Goal: Task Accomplishment & Management: Use online tool/utility

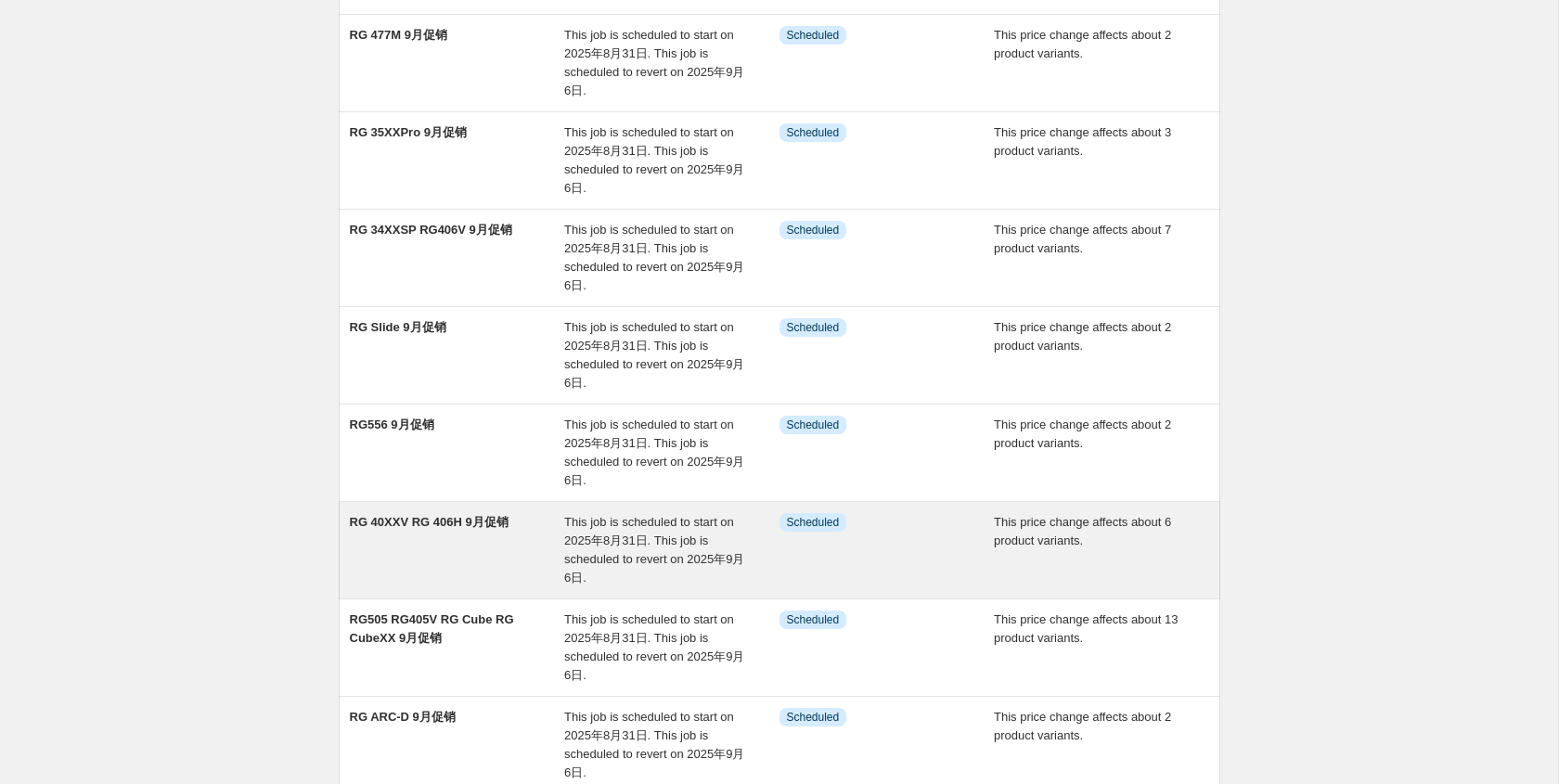
scroll to position [542, 0]
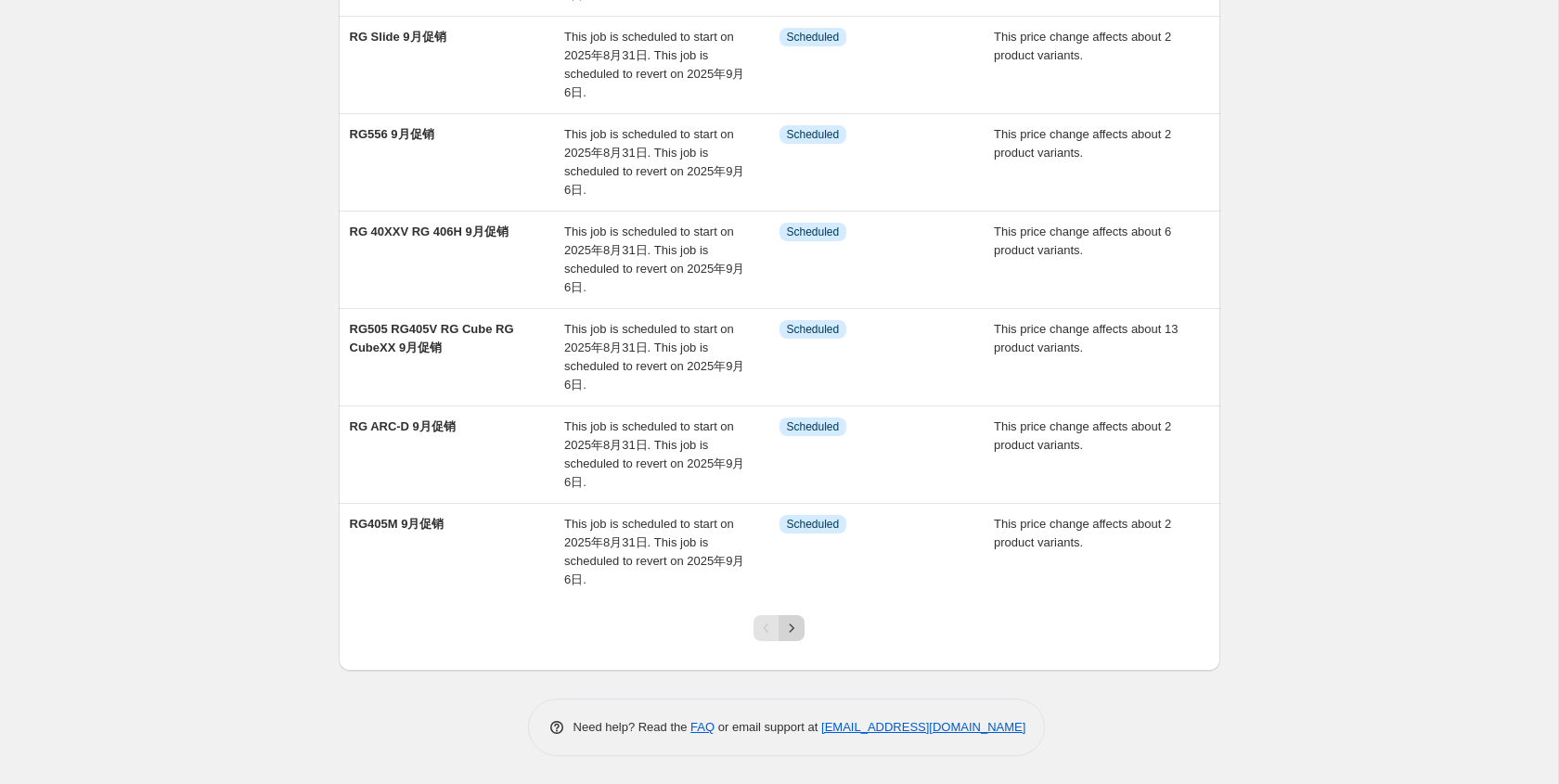
click at [793, 628] on icon "Next" at bounding box center [791, 627] width 18 height 18
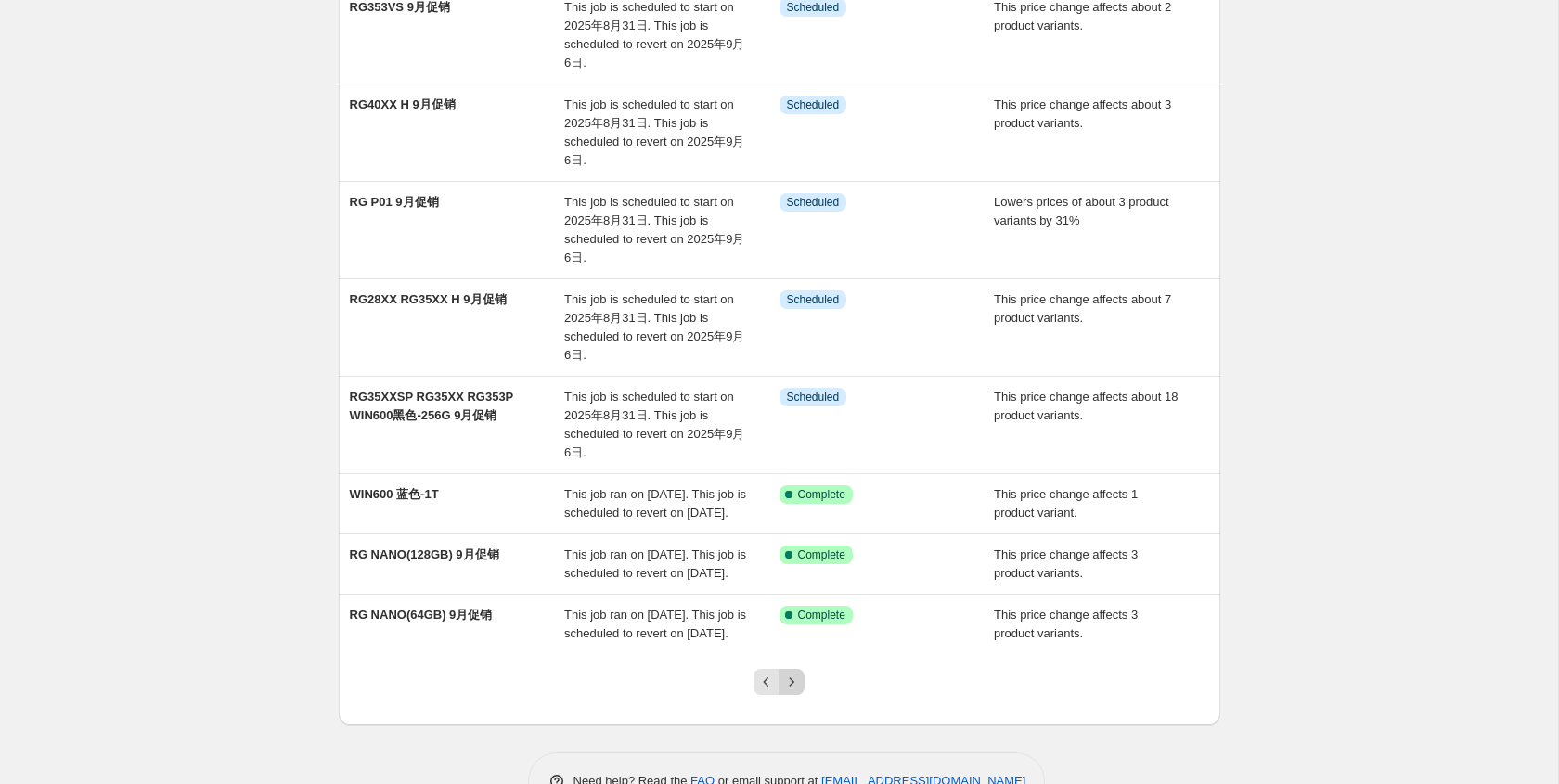
scroll to position [487, 0]
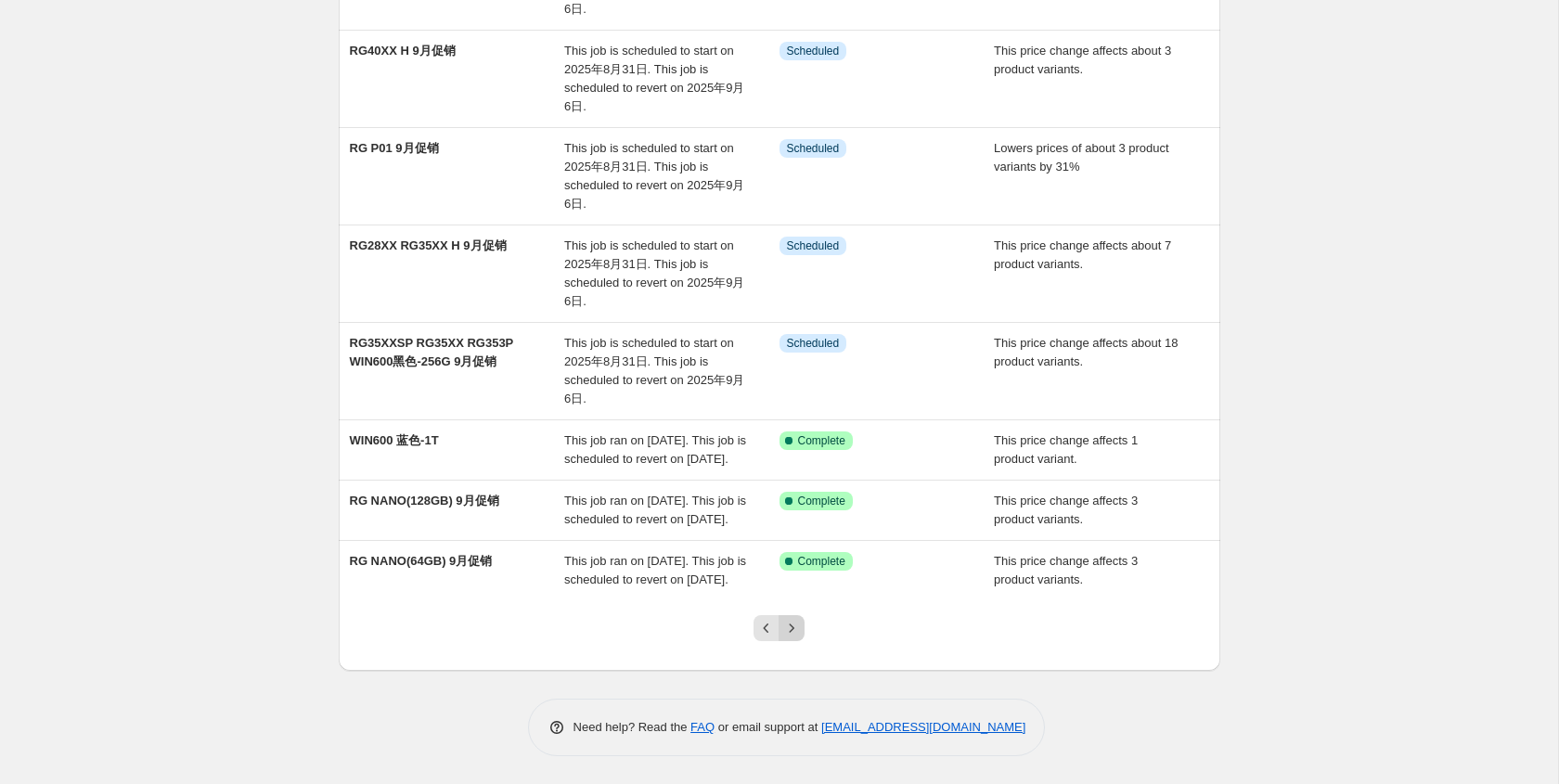
click at [790, 637] on button "Next" at bounding box center [791, 627] width 26 height 26
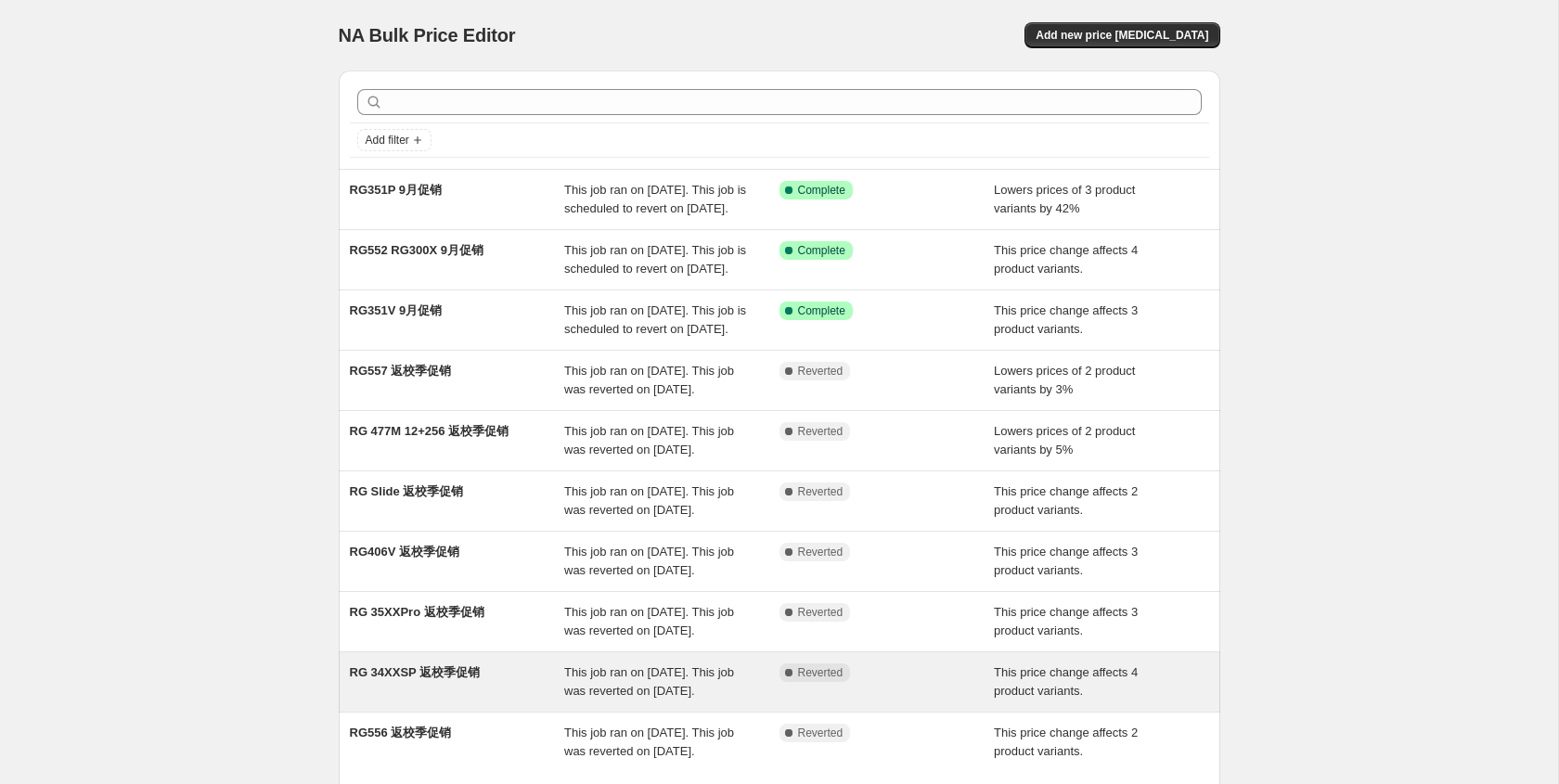
scroll to position [357, 0]
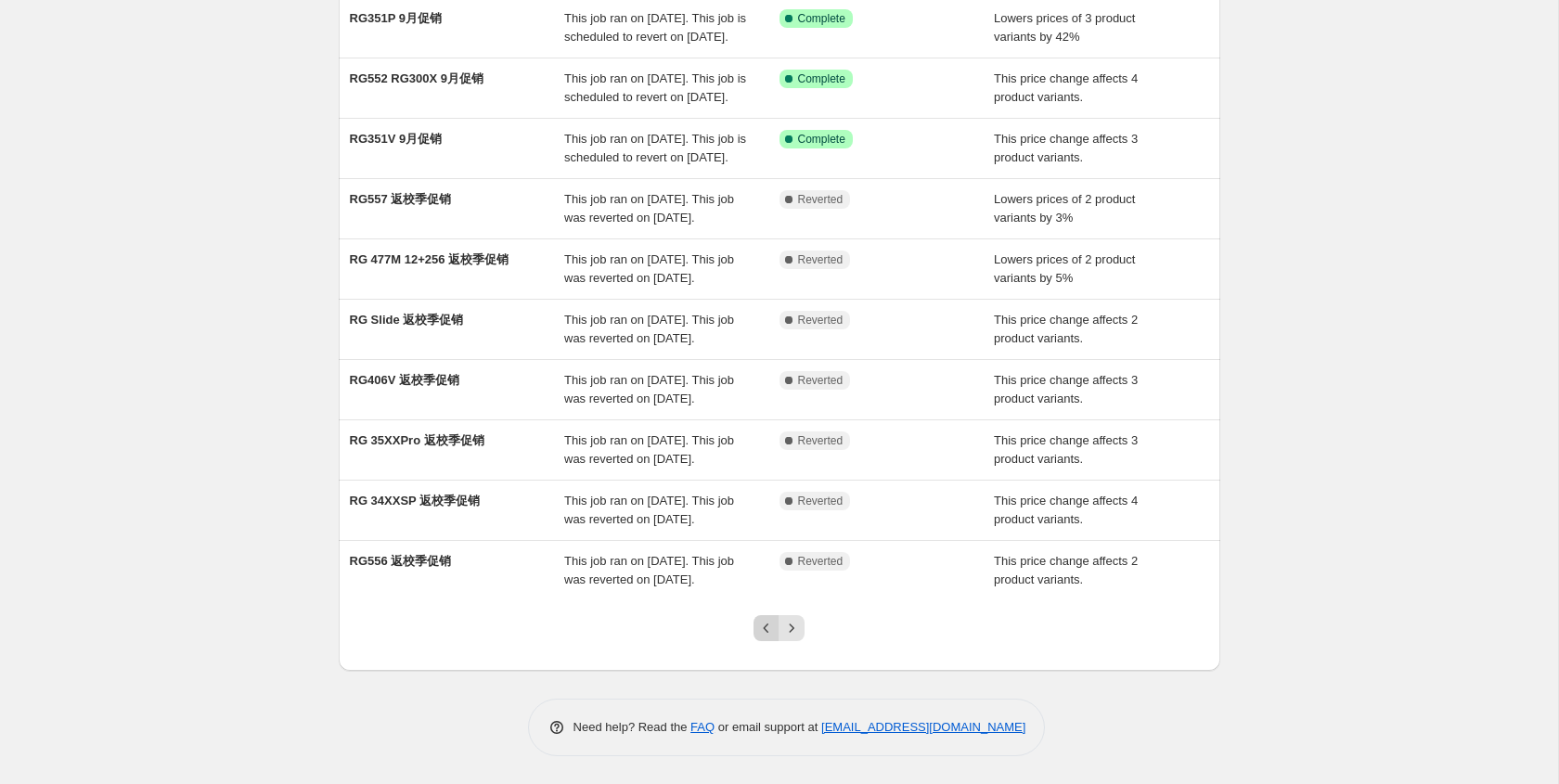
click at [763, 633] on icon "Previous" at bounding box center [766, 627] width 18 height 18
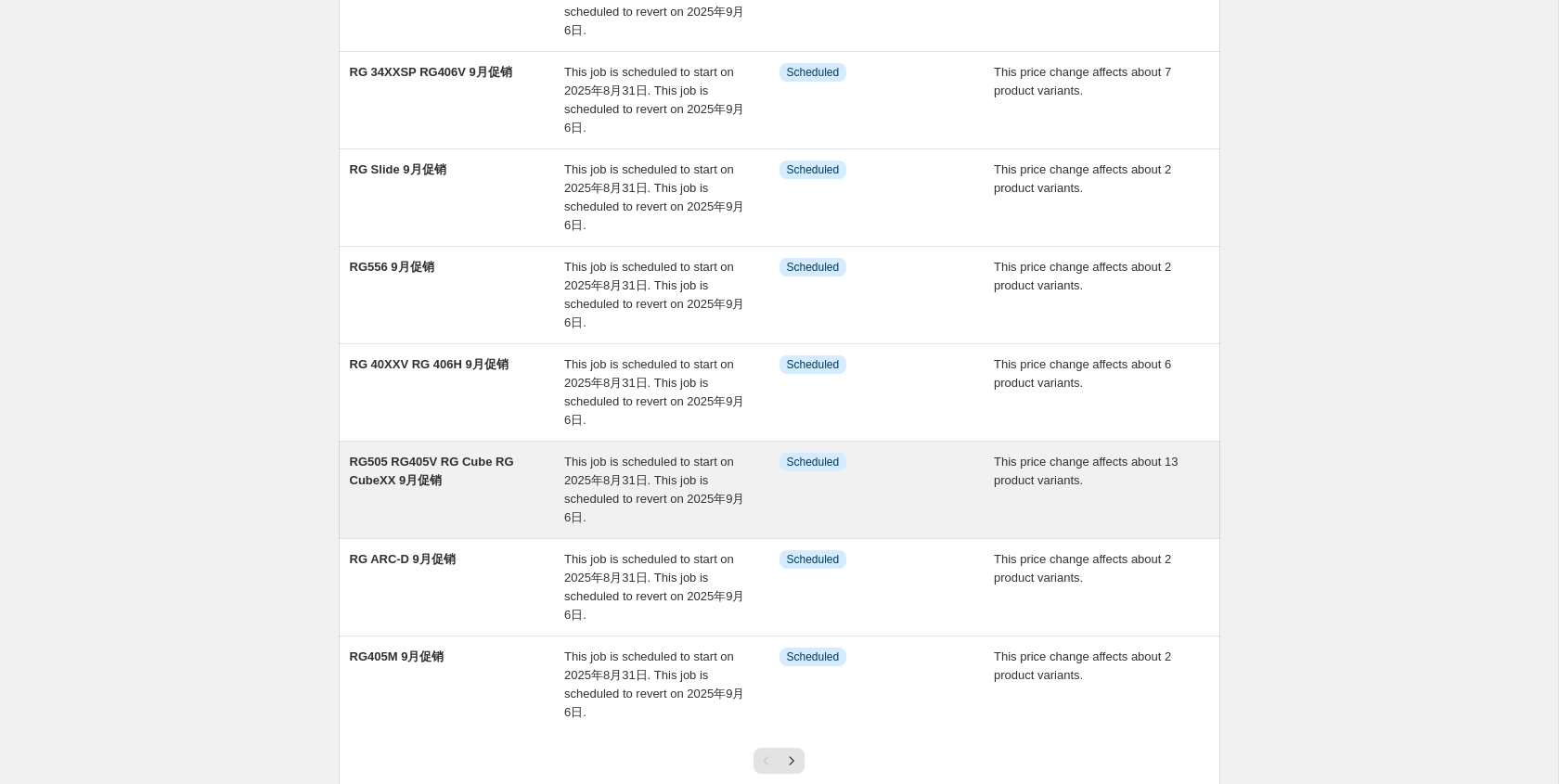
scroll to position [542, 0]
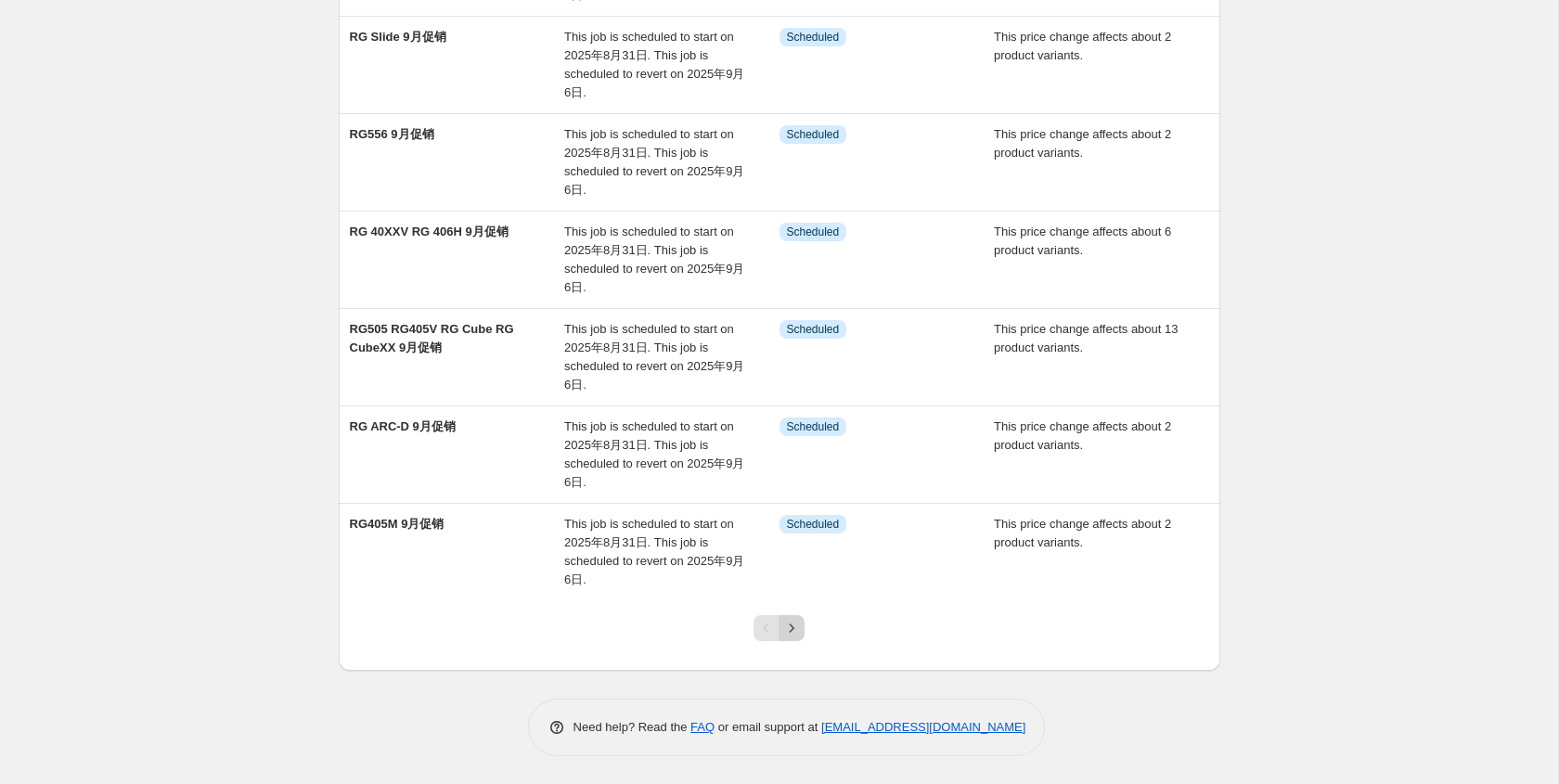
click at [796, 632] on icon "Next" at bounding box center [791, 627] width 18 height 18
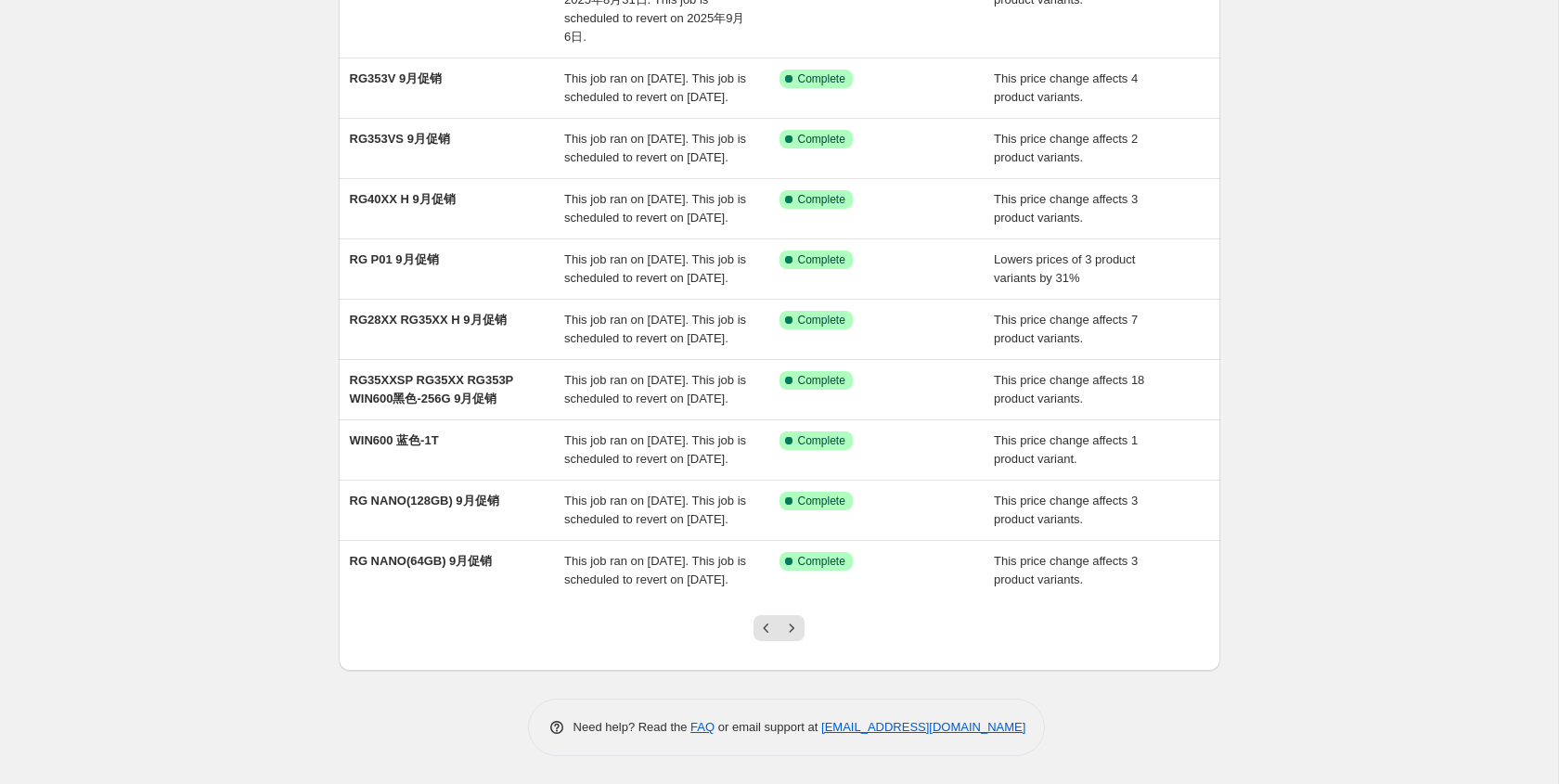
scroll to position [376, 0]
click at [769, 629] on icon "Previous" at bounding box center [766, 627] width 18 height 18
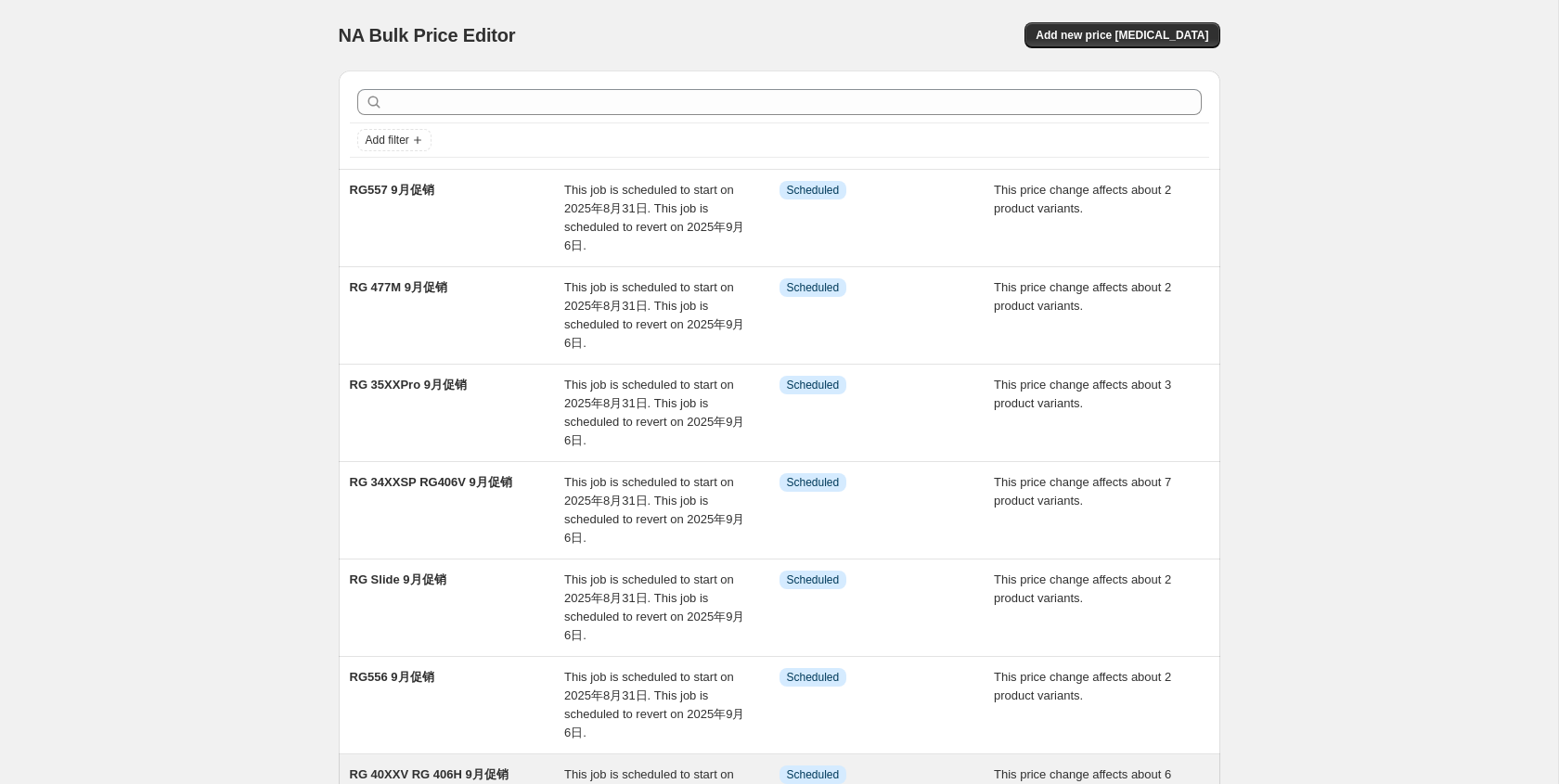
scroll to position [506, 0]
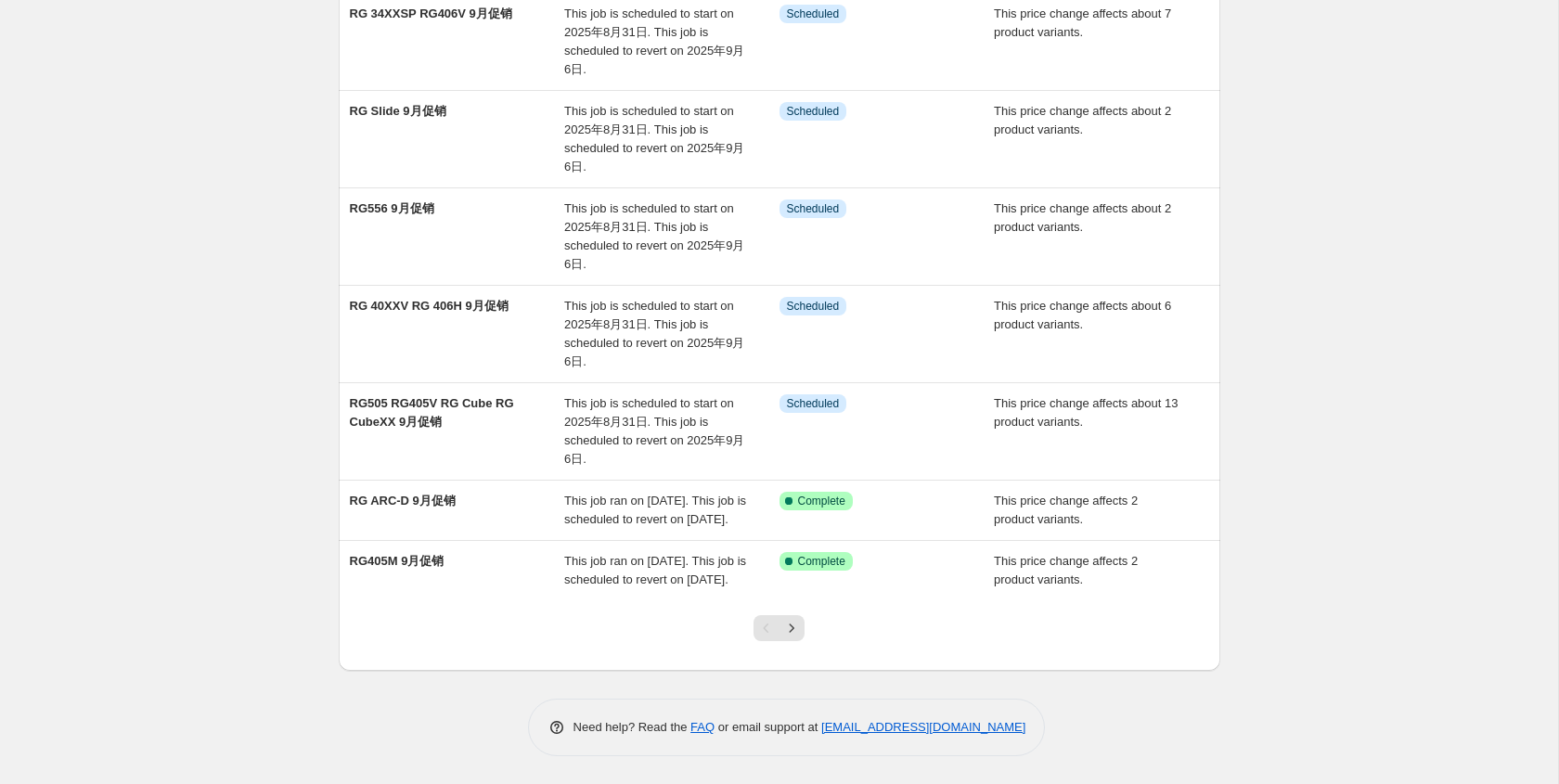
click at [1362, 447] on div "NA Bulk Price Editor. This page is ready NA Bulk Price Editor Add new price [ME…" at bounding box center [779, 157] width 1558 height 1252
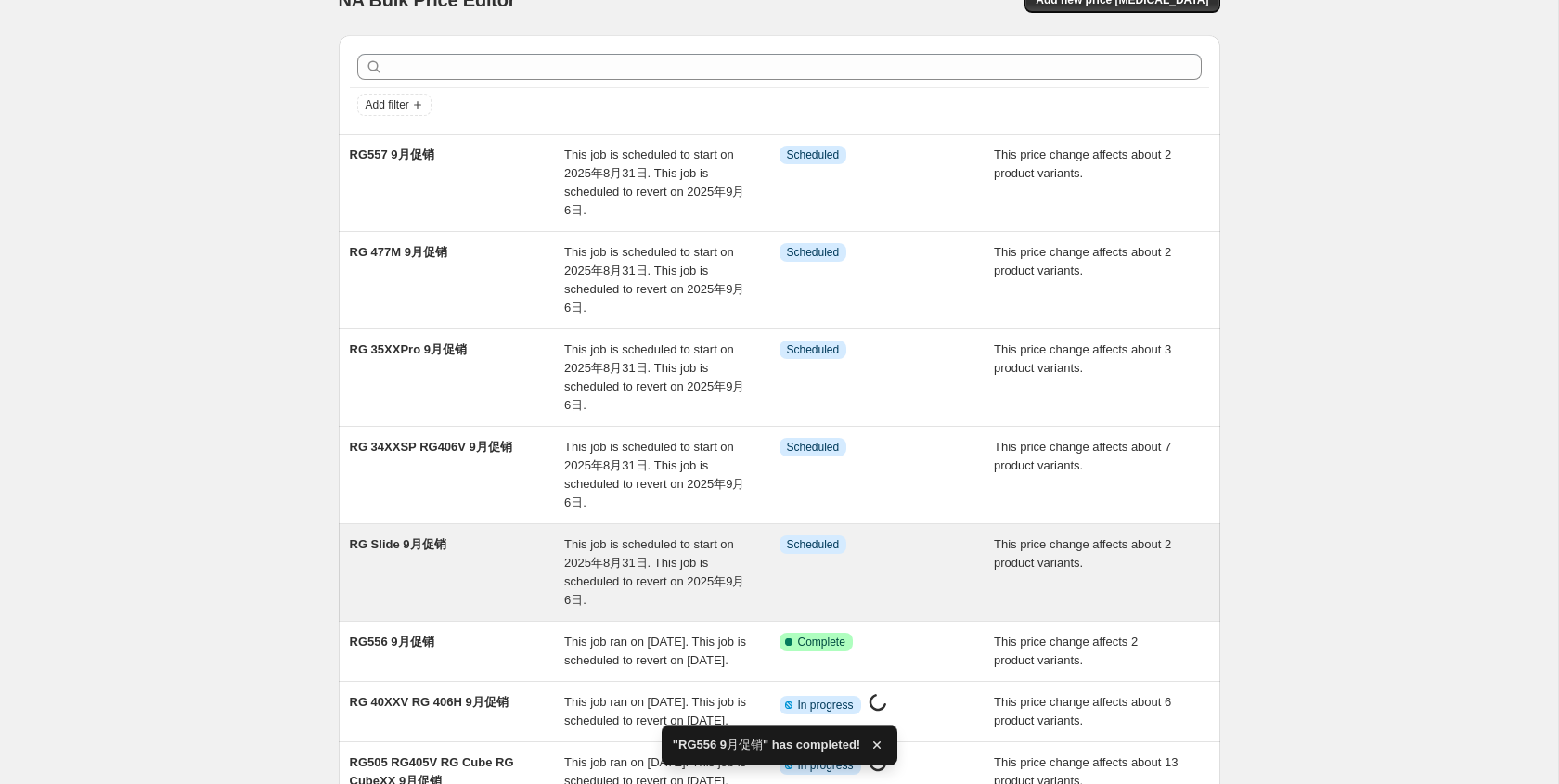
scroll to position [0, 0]
